Goal: Submit feedback/report problem

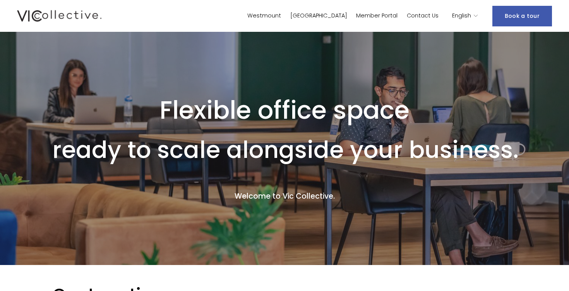
click at [530, 19] on link "Book a tour" at bounding box center [523, 16] width 60 height 21
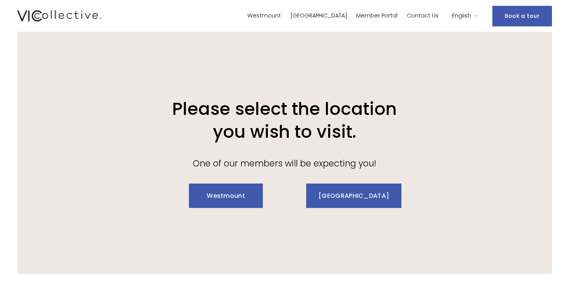
click at [220, 187] on link "Westmount" at bounding box center [226, 195] width 74 height 24
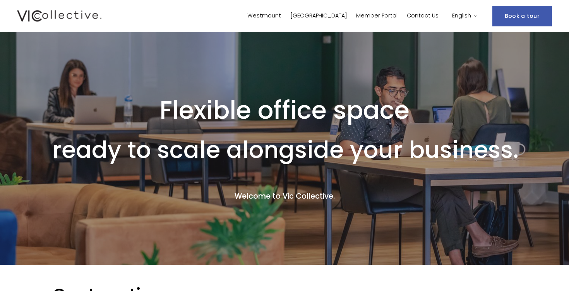
click at [425, 18] on link "Contact Us" at bounding box center [423, 15] width 32 height 11
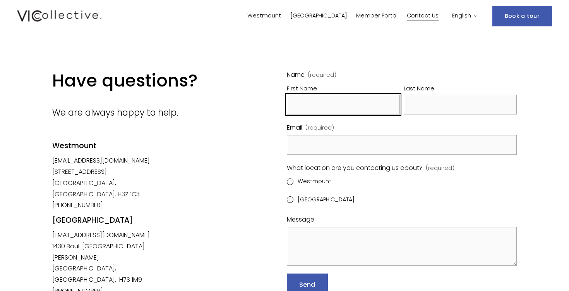
click at [390, 103] on input "First Name" at bounding box center [343, 105] width 113 height 20
type input "Jonathan"
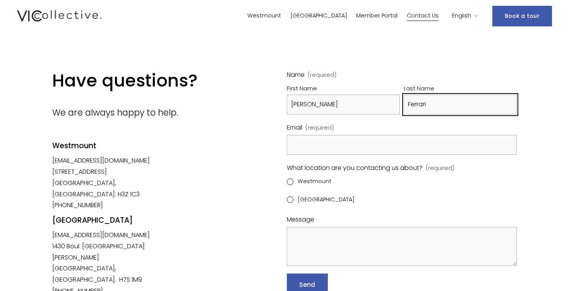
type input "Ferrari"
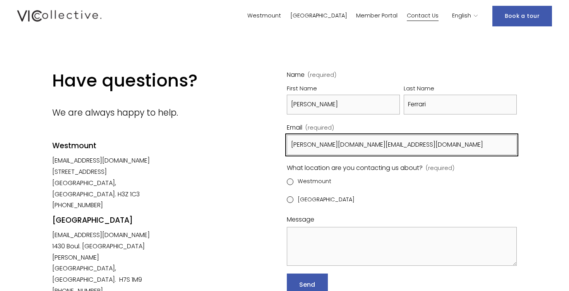
type input "jon.ferrari@gmail.com"
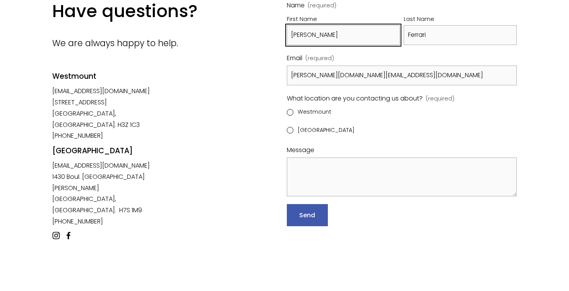
scroll to position [70, 0]
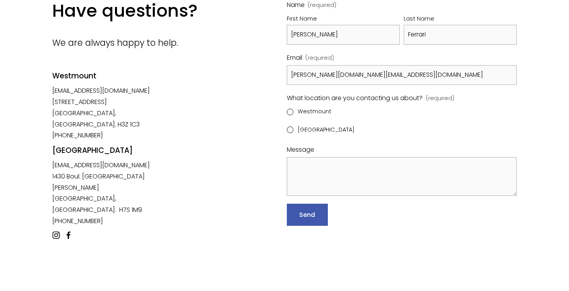
click at [289, 109] on input "Westmount" at bounding box center [290, 111] width 7 height 7
radio input "true"
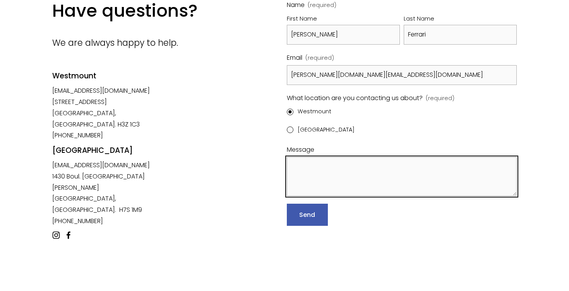
click at [337, 174] on textarea "Message" at bounding box center [402, 176] width 230 height 39
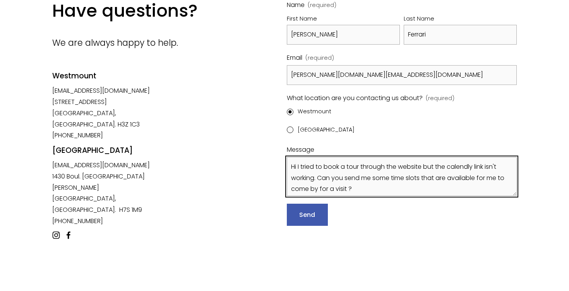
type textarea "Hi I tried to book a tour through the website but the calendly link isn't worki…"
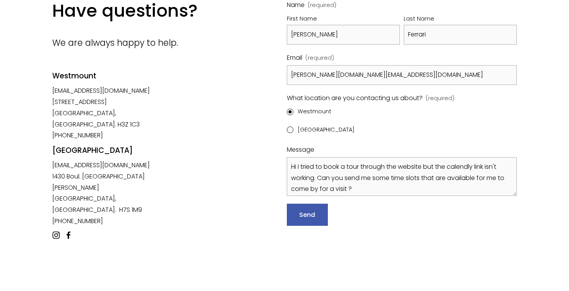
click at [315, 215] on span "Send" at bounding box center [307, 214] width 16 height 9
click at [195, 171] on div "Have questions? We are always happy to help. Westmount westmount@viccollective.…" at bounding box center [284, 127] width 569 height 255
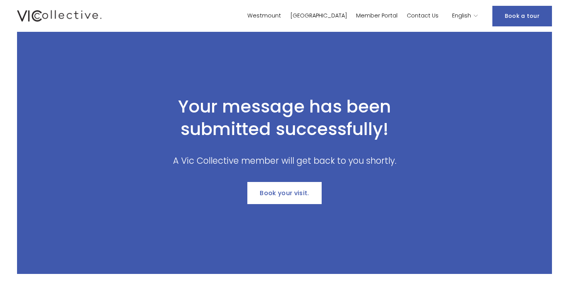
click at [281, 18] on link "Westmount" at bounding box center [265, 15] width 34 height 11
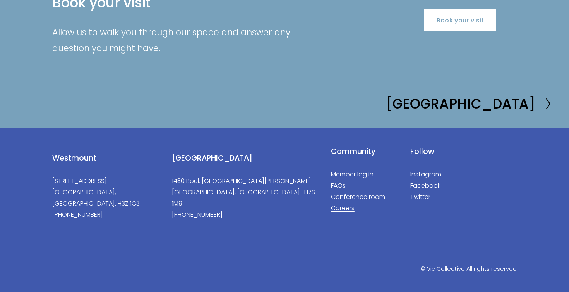
scroll to position [1507, 0]
